Goal: Transaction & Acquisition: Download file/media

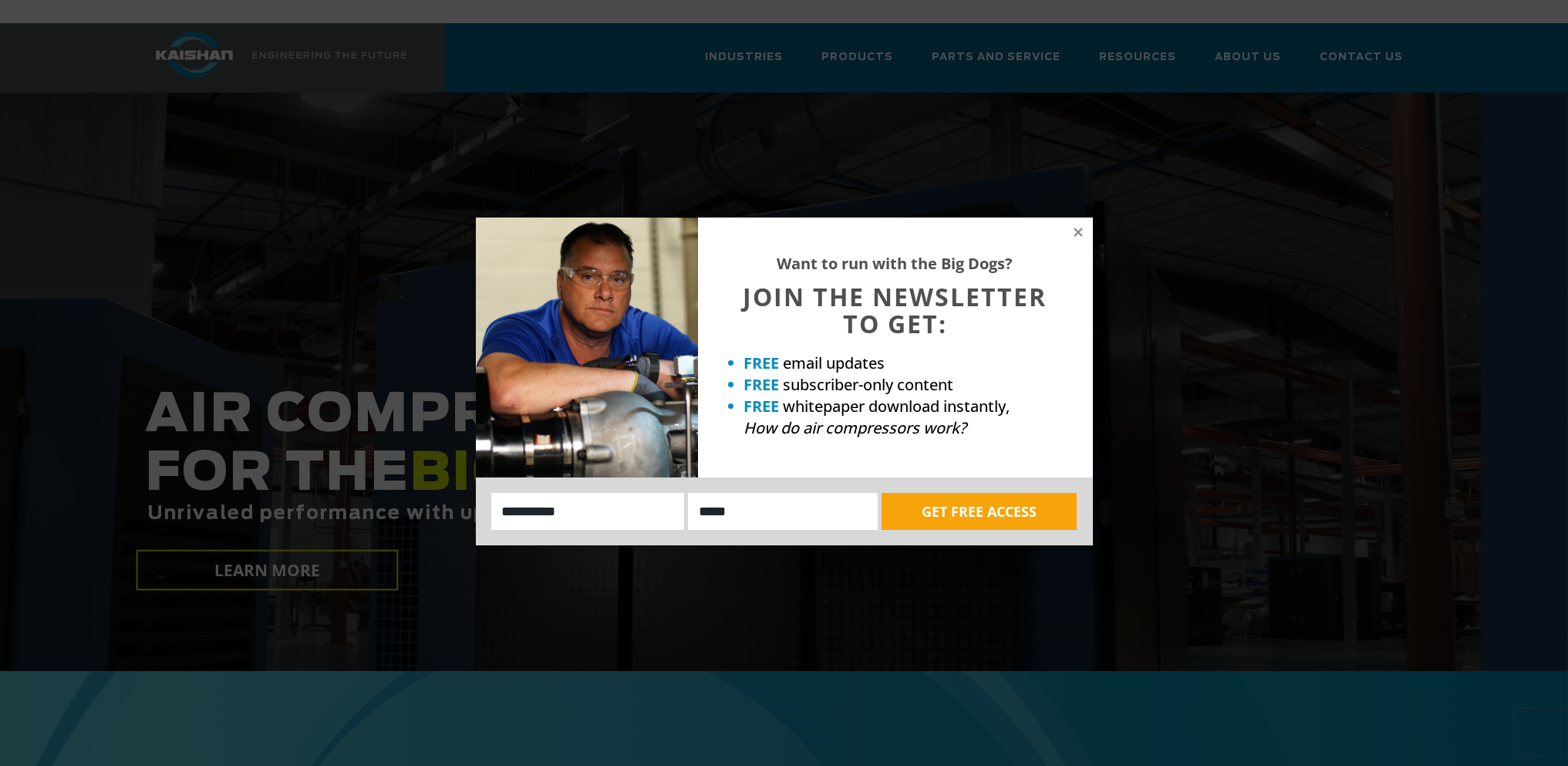
click at [1252, 29] on div "Want to run with the Big Dogs? JOIN THE NEWSLETTER TO GET: FREE email updates F…" at bounding box center [784, 383] width 1568 height 766
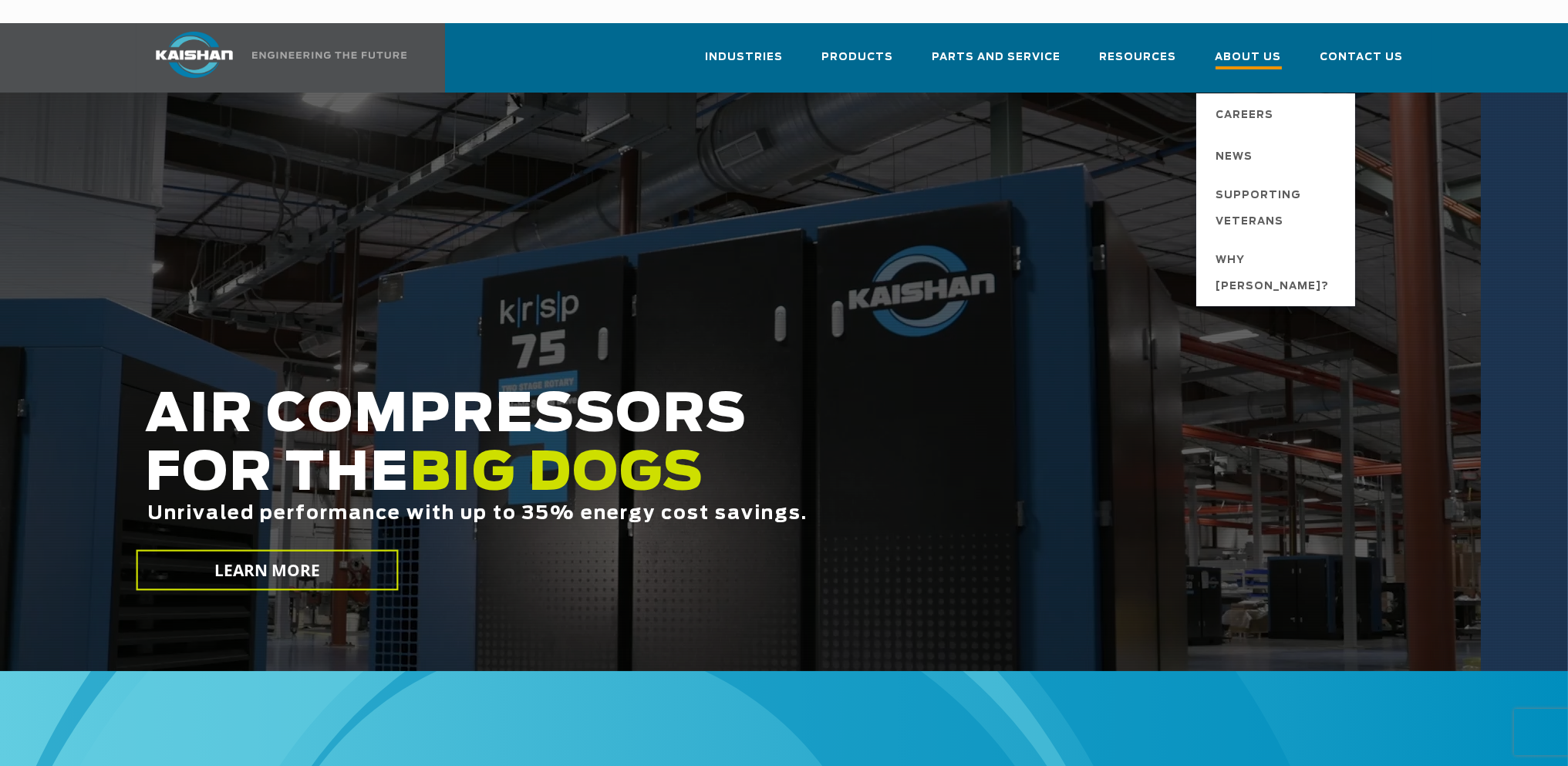
click at [1258, 49] on span "About Us" at bounding box center [1249, 59] width 66 height 21
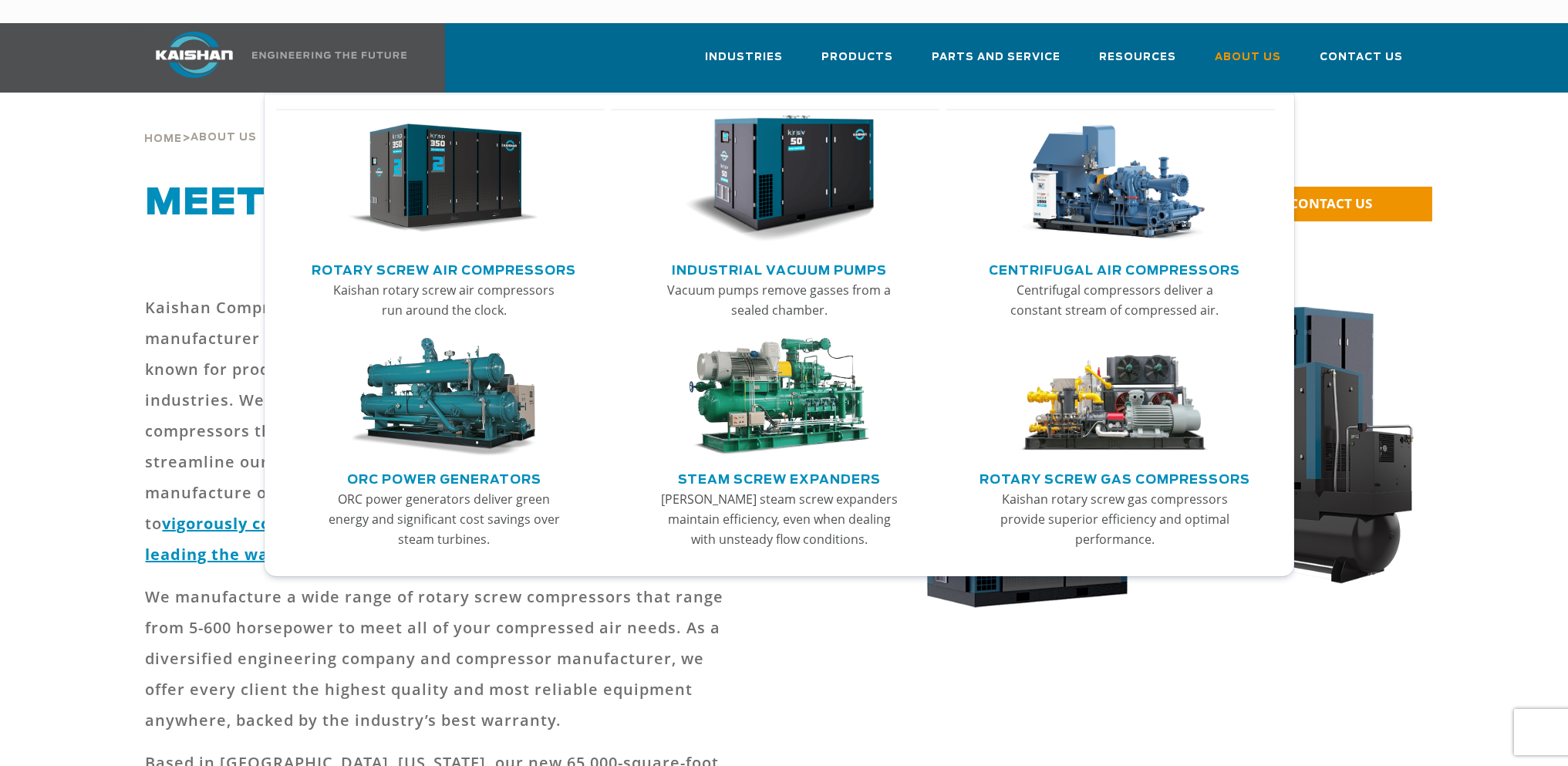
click at [453, 157] on img "Main menu" at bounding box center [443, 180] width 190 height 128
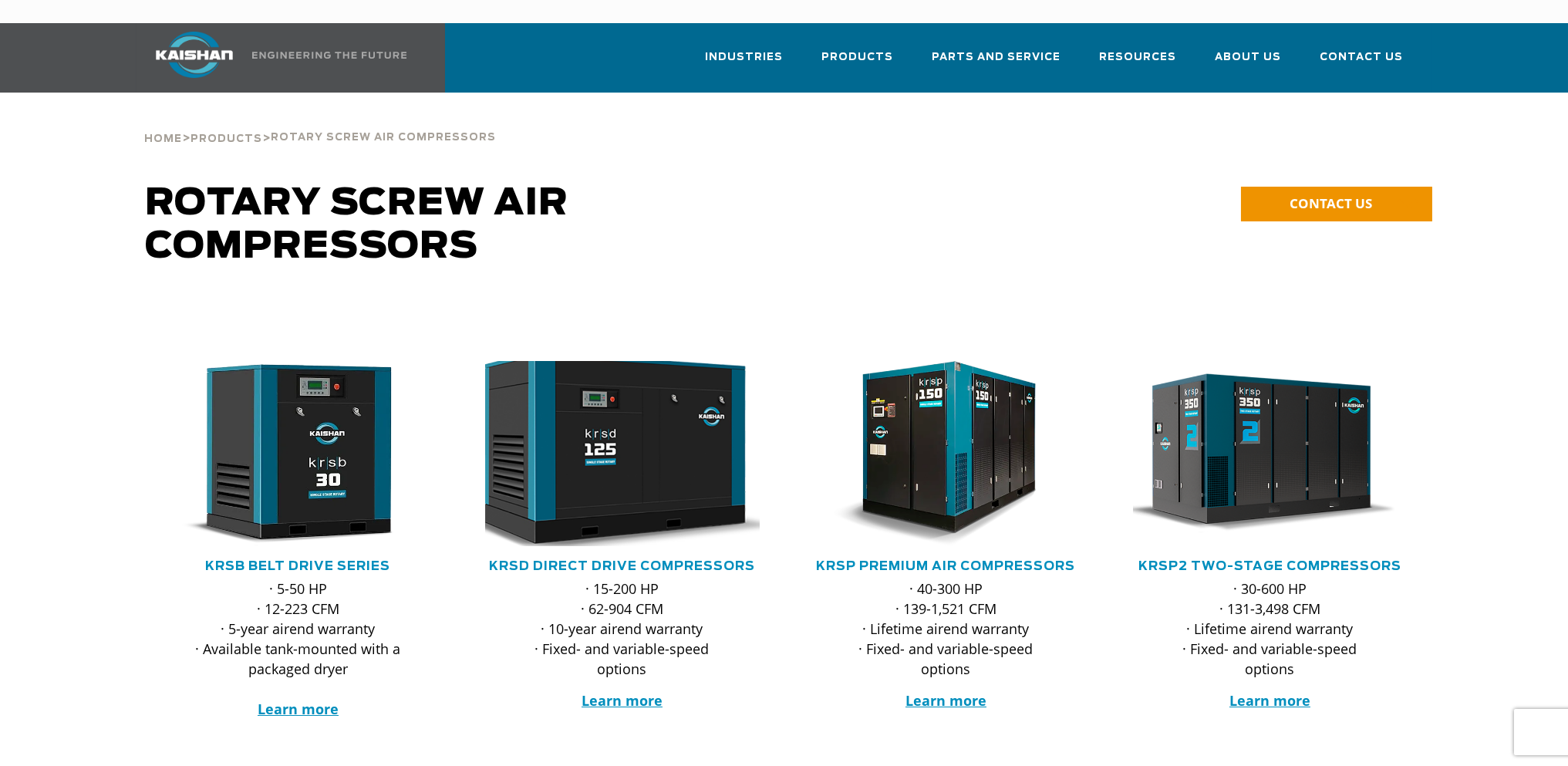
click at [638, 490] on img at bounding box center [611, 454] width 303 height 204
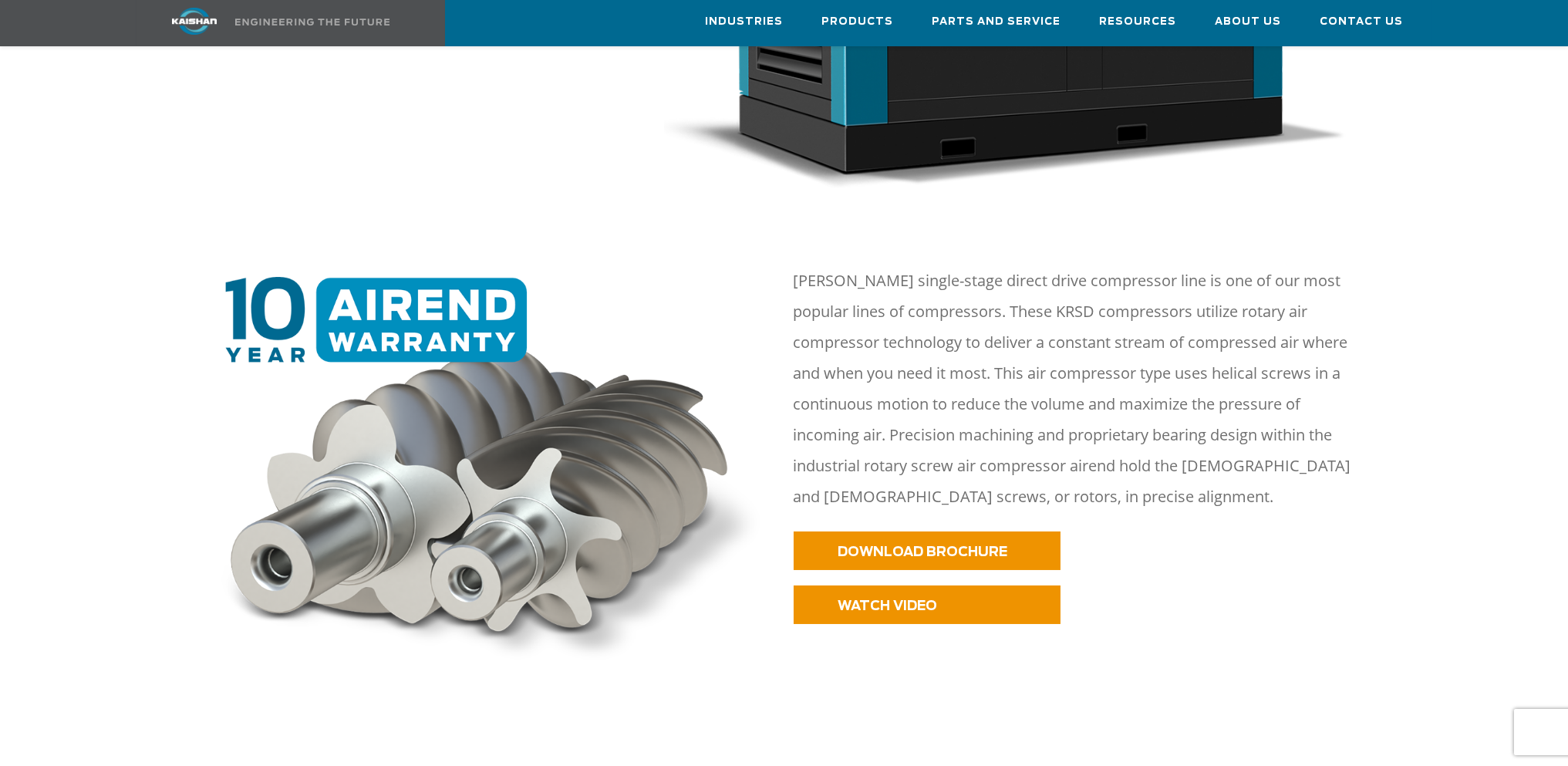
scroll to position [709, 0]
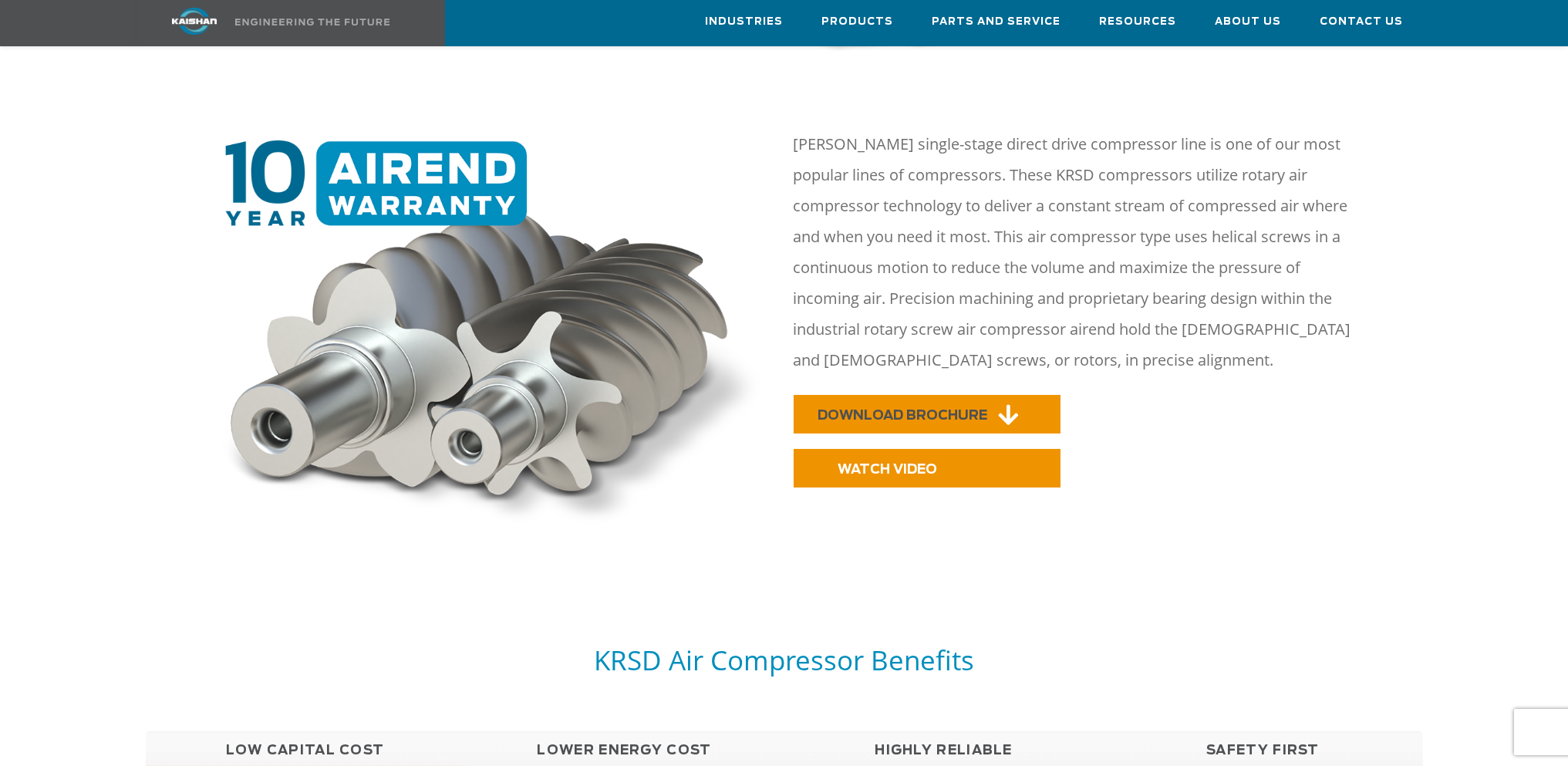
click at [890, 409] on span "DOWNLOAD BROCHURE" at bounding box center [904, 415] width 170 height 13
